Goal: Task Accomplishment & Management: Use online tool/utility

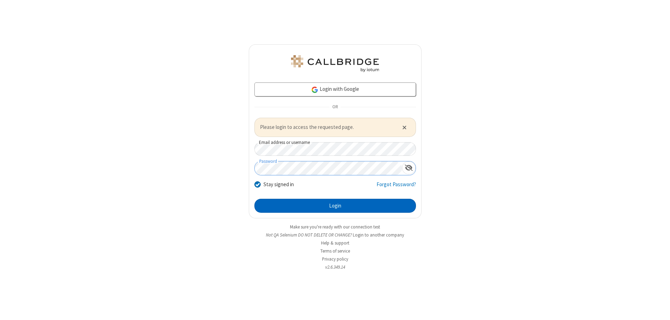
click at [335, 205] on button "Login" at bounding box center [335, 206] width 162 height 14
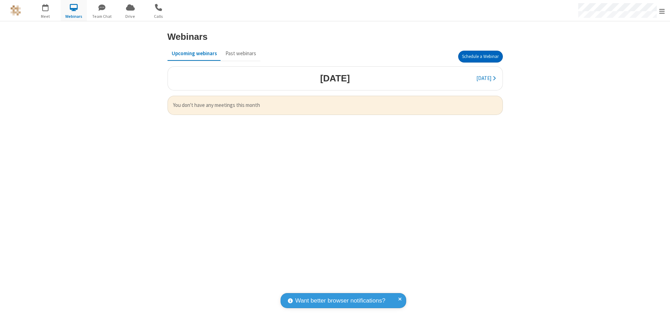
click at [478, 57] on button "Schedule a Webinar" at bounding box center [480, 57] width 45 height 12
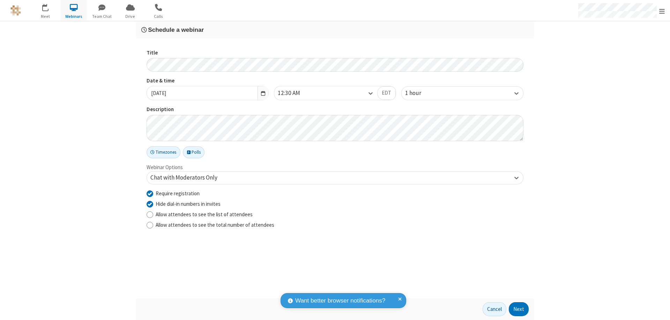
click at [150, 193] on input "Require registration" at bounding box center [150, 193] width 7 height 7
checkbox input "false"
click at [519, 309] on button "Next" at bounding box center [519, 309] width 20 height 14
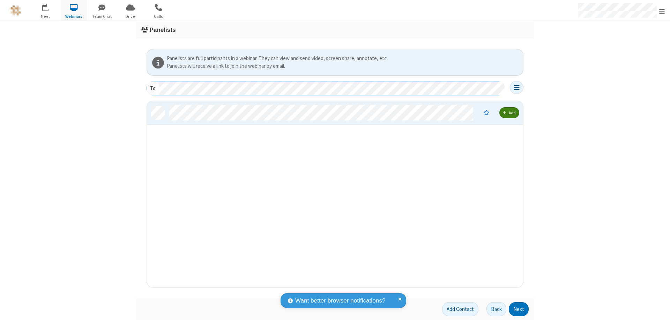
scroll to position [181, 371]
click at [519, 309] on button "Next" at bounding box center [519, 309] width 20 height 14
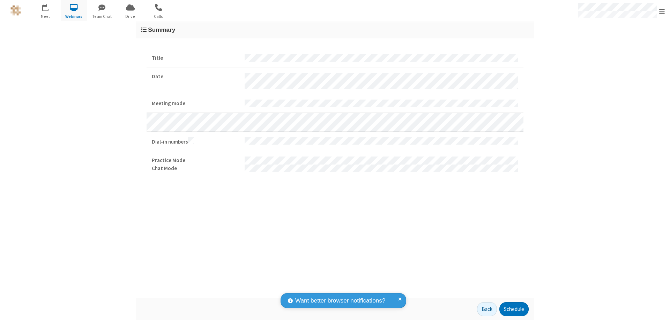
click at [514, 309] on button "Schedule" at bounding box center [514, 309] width 29 height 14
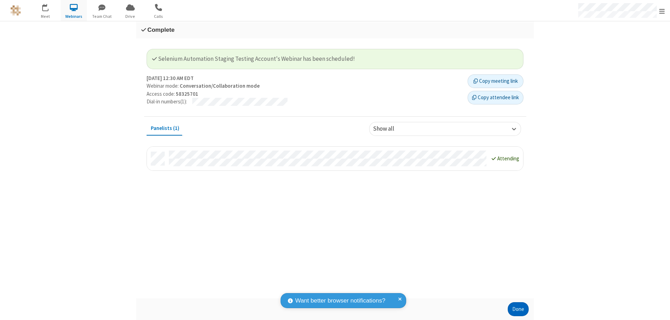
click at [518, 309] on button "Done" at bounding box center [518, 309] width 21 height 14
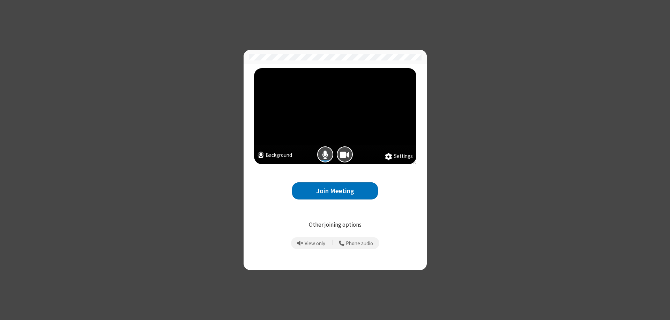
click at [335, 191] on button "Join Meeting" at bounding box center [335, 190] width 86 height 17
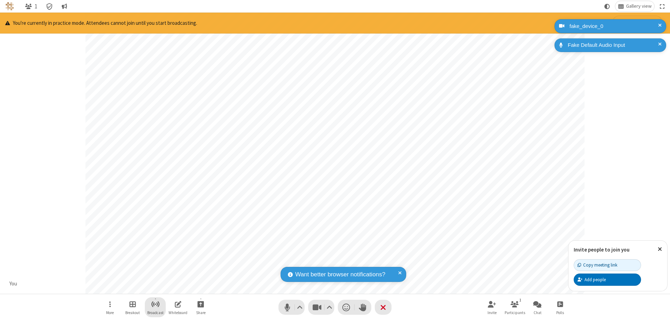
click at [155, 304] on span "Start broadcast" at bounding box center [155, 304] width 9 height 9
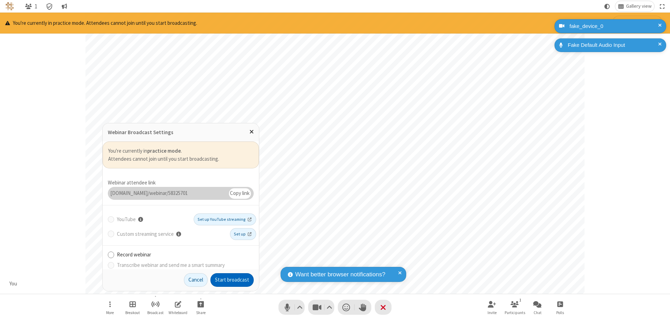
click at [232, 280] on button "Start broadcast" at bounding box center [231, 280] width 43 height 14
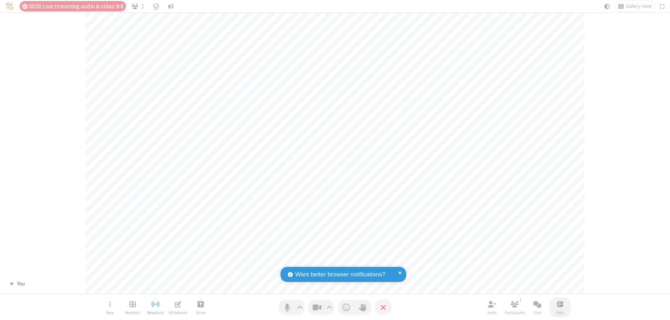
click at [560, 304] on span "Open poll" at bounding box center [560, 304] width 6 height 9
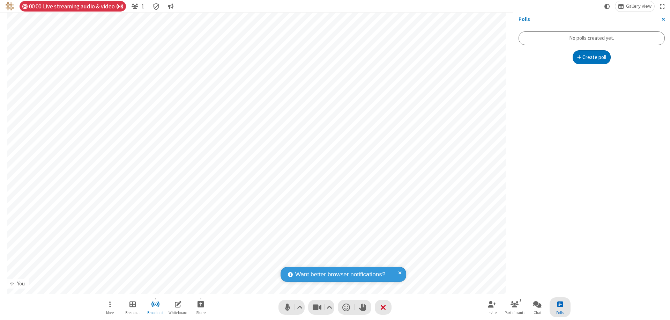
click at [592, 57] on button "Create poll" at bounding box center [592, 57] width 38 height 14
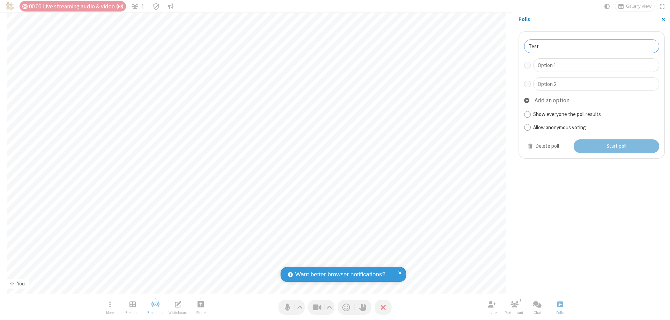
type input "Test"
type input "Yes"
type input "No"
click at [616, 146] on button "Start poll" at bounding box center [617, 146] width 86 height 14
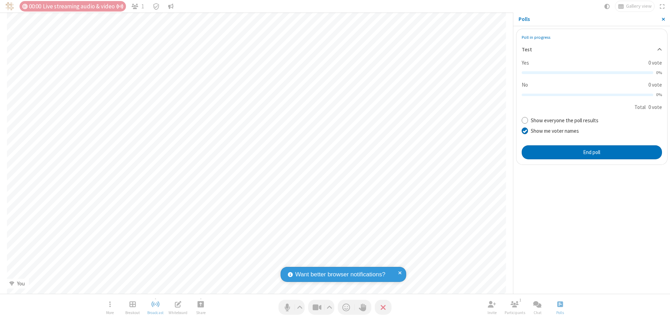
click at [663, 19] on span "Close sidebar" at bounding box center [663, 19] width 3 height 6
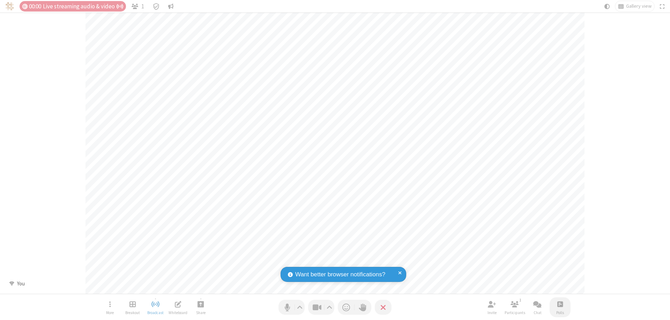
click at [560, 304] on span "Open poll" at bounding box center [560, 304] width 6 height 9
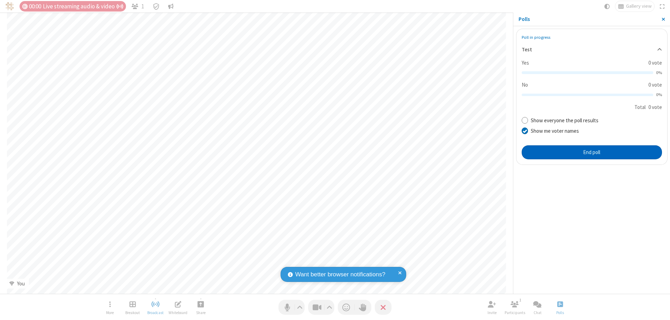
click at [592, 152] on button "End poll" at bounding box center [592, 152] width 140 height 14
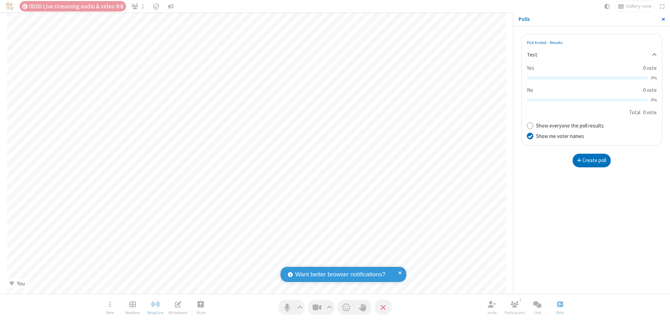
click at [663, 19] on span "Close sidebar" at bounding box center [663, 19] width 3 height 6
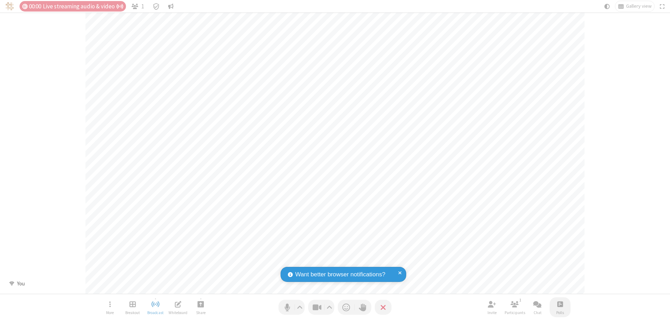
click at [560, 304] on span "Open poll" at bounding box center [560, 304] width 6 height 9
